Goal: Navigation & Orientation: Find specific page/section

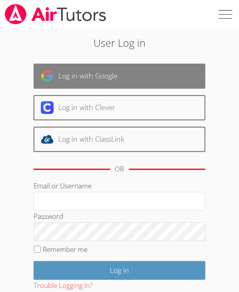
click at [118, 75] on link "Log in with Google" at bounding box center [120, 76] width 172 height 25
